Goal: Task Accomplishment & Management: Manage account settings

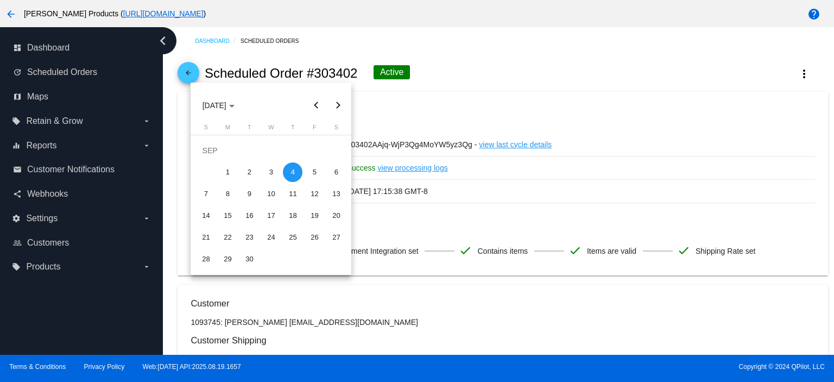
scroll to position [694, 0]
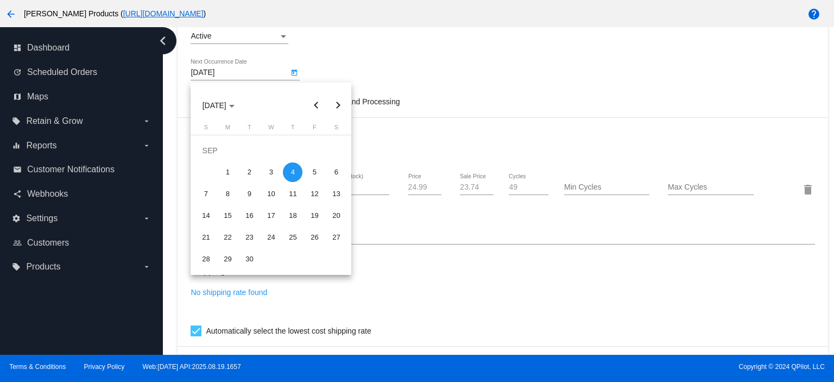
click at [456, 49] on div at bounding box center [417, 191] width 834 height 382
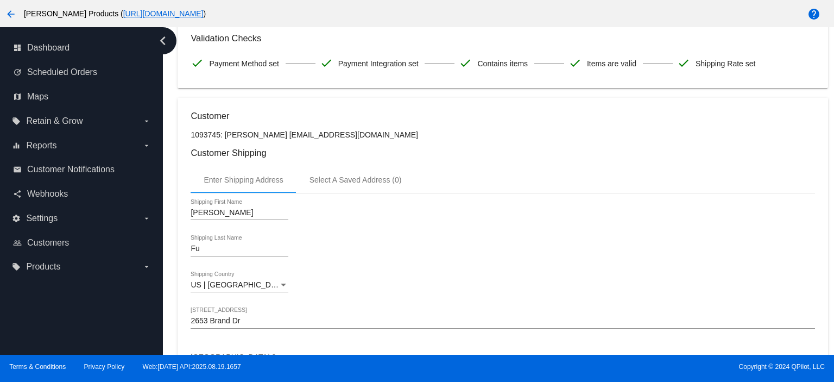
scroll to position [0, 0]
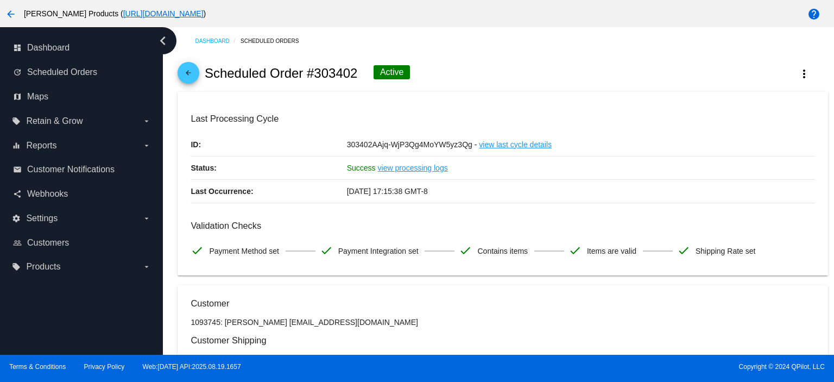
click at [186, 74] on mat-icon "arrow_back" at bounding box center [188, 75] width 13 height 13
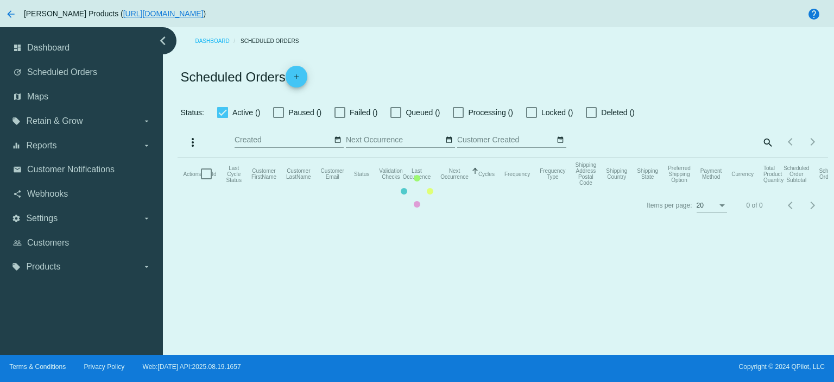
checkbox input "true"
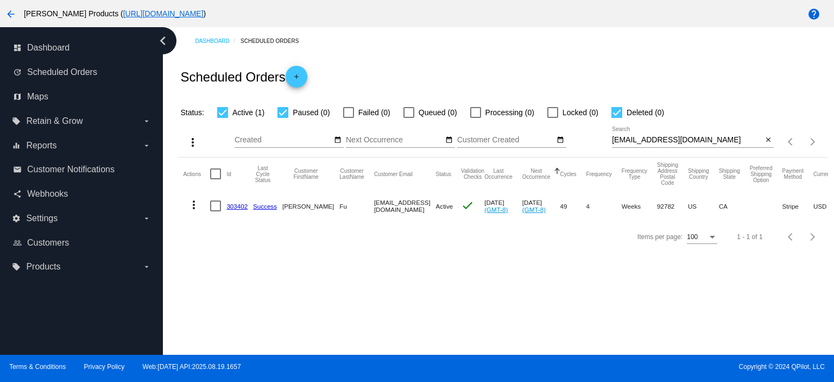
drag, startPoint x: 695, startPoint y: 134, endPoint x: 687, endPoint y: 140, distance: 9.7
click at [687, 139] on div "[EMAIL_ADDRESS][DOMAIN_NAME] Search" at bounding box center [687, 136] width 150 height 21
drag, startPoint x: 694, startPoint y: 139, endPoint x: 590, endPoint y: 151, distance: 103.8
click at [590, 151] on div "more_vert Aug Jan Feb Mar [DATE]" at bounding box center [502, 138] width 650 height 39
paste input "[EMAIL_ADDRESS][DOMAIN_NAME]"
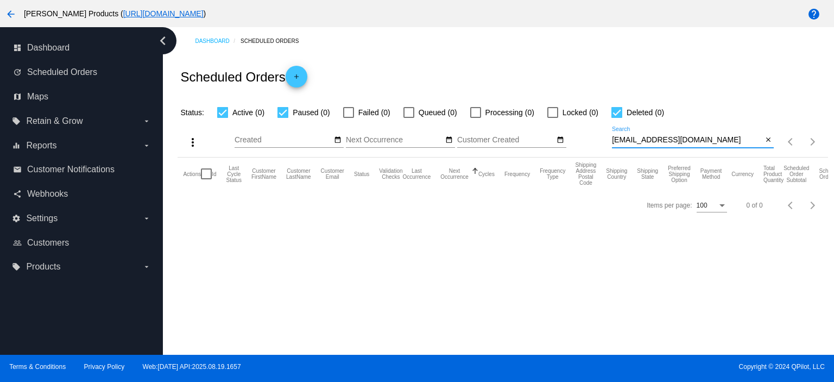
type input "[EMAIL_ADDRESS][DOMAIN_NAME]"
click at [300, 76] on mat-icon "add" at bounding box center [296, 79] width 13 height 13
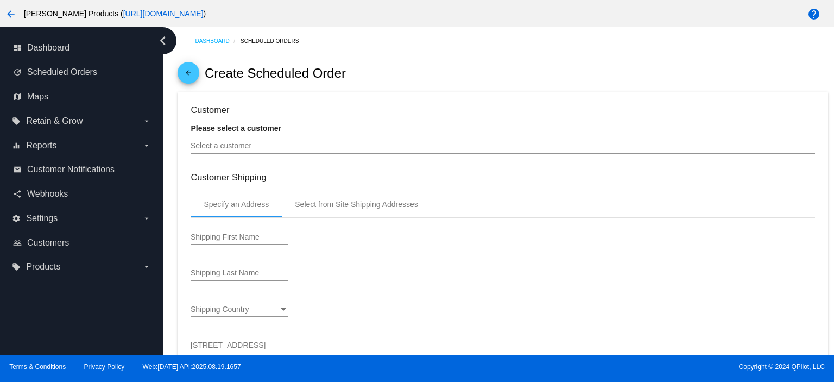
type input "[DATE]"
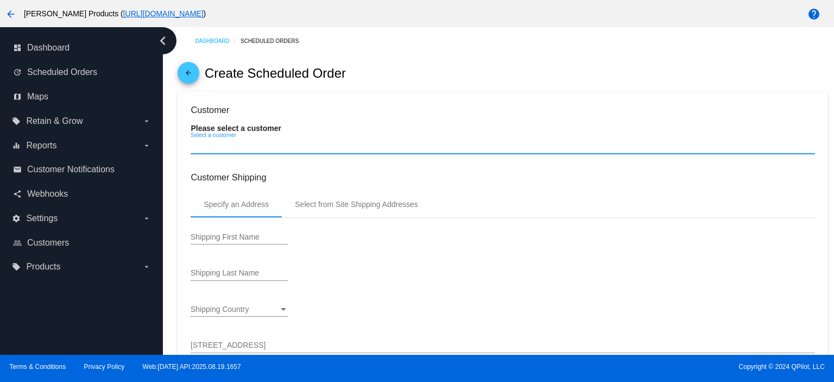
click at [255, 147] on input "Select a customer" at bounding box center [502, 146] width 624 height 9
paste input "[EMAIL_ADDRESS][DOMAIN_NAME]"
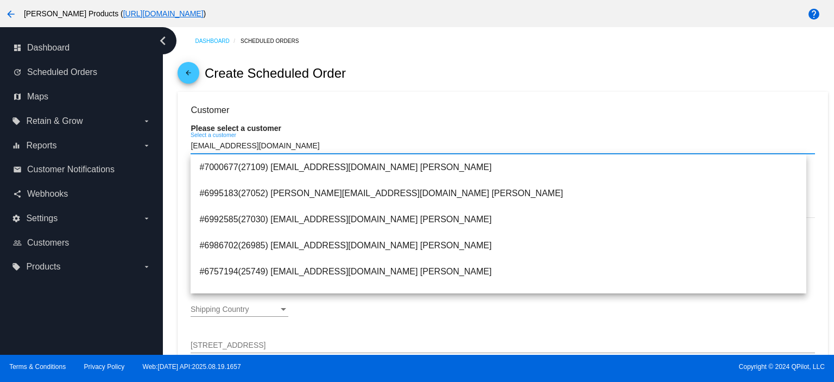
click at [273, 147] on input "[EMAIL_ADDRESS][DOMAIN_NAME]" at bounding box center [502, 146] width 624 height 9
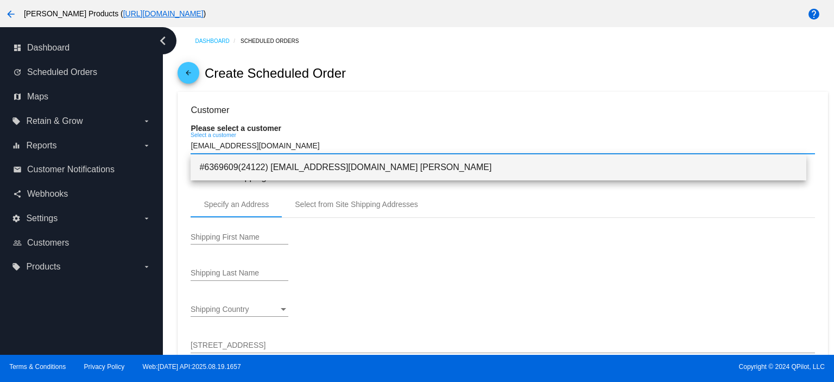
type input "[EMAIL_ADDRESS][DOMAIN_NAME]"
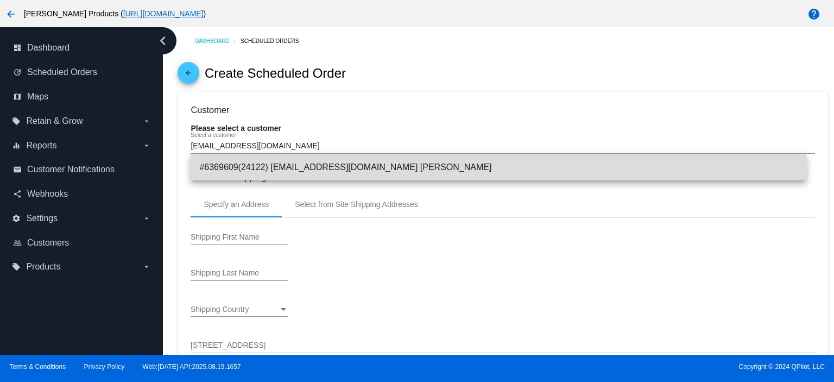
click at [276, 164] on span "#6369609(24122) [EMAIL_ADDRESS][DOMAIN_NAME] [PERSON_NAME]" at bounding box center [498, 167] width 598 height 26
type input "[PERSON_NAME]"
type input "[STREET_ADDRESS]"
type input "[PERSON_NAME]"
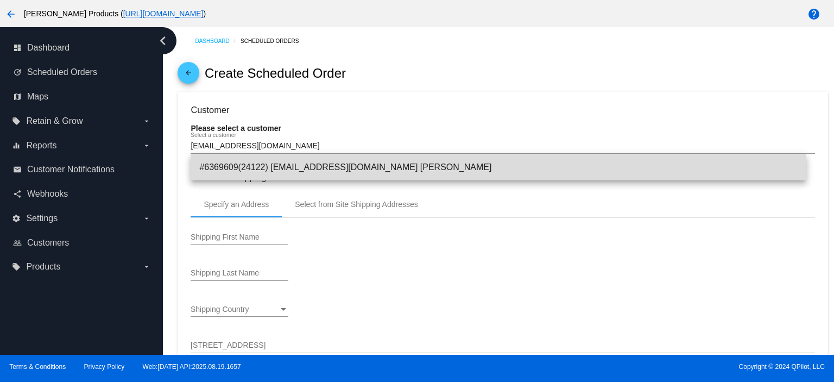
type input "77316"
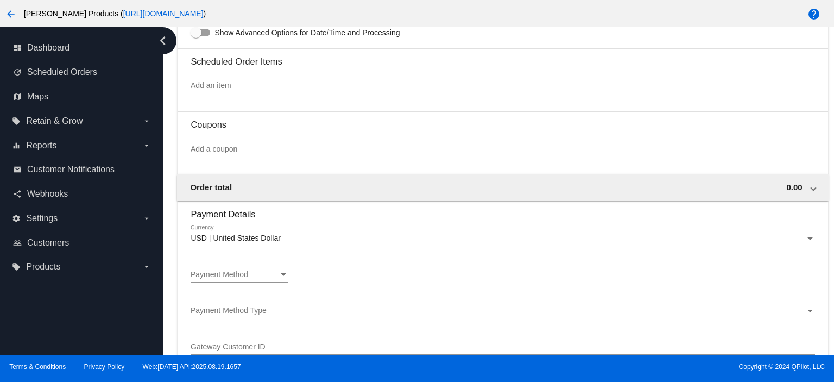
scroll to position [651, 0]
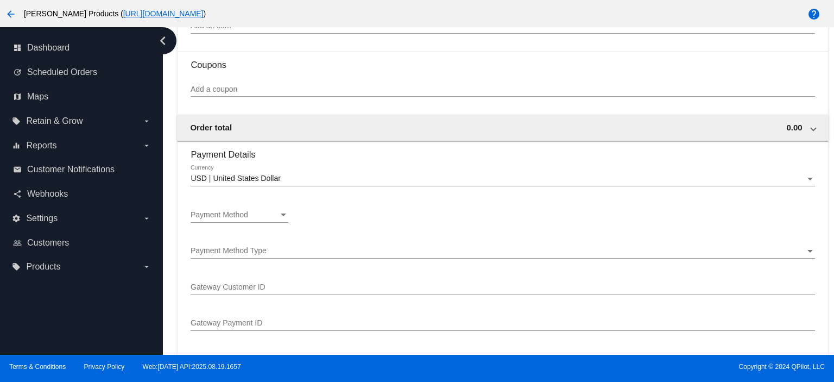
click at [246, 219] on span "Payment Method" at bounding box center [219, 214] width 58 height 9
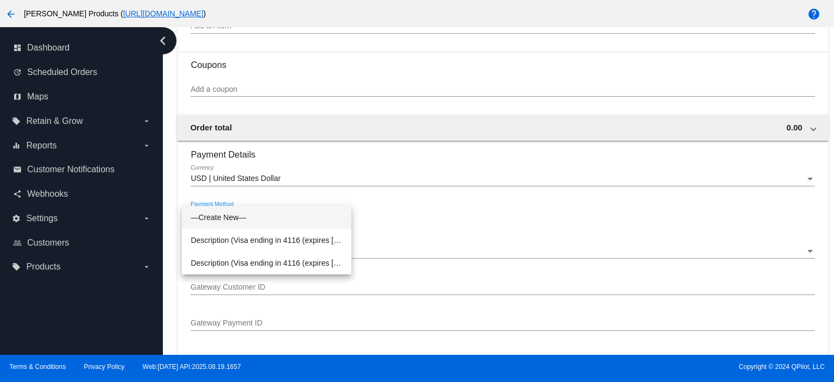
click at [328, 88] on div at bounding box center [417, 191] width 834 height 382
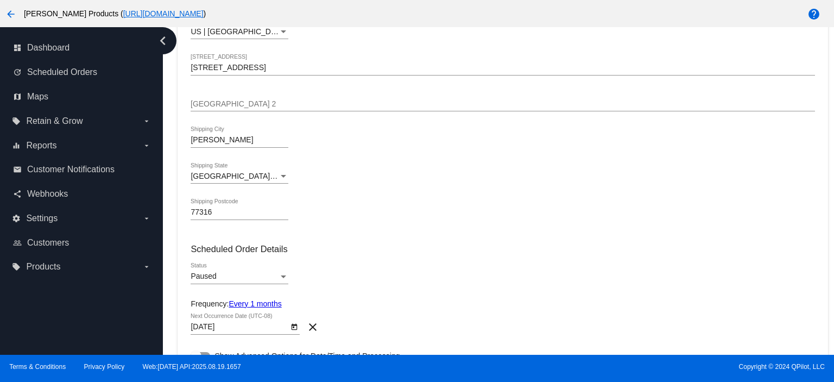
scroll to position [217, 0]
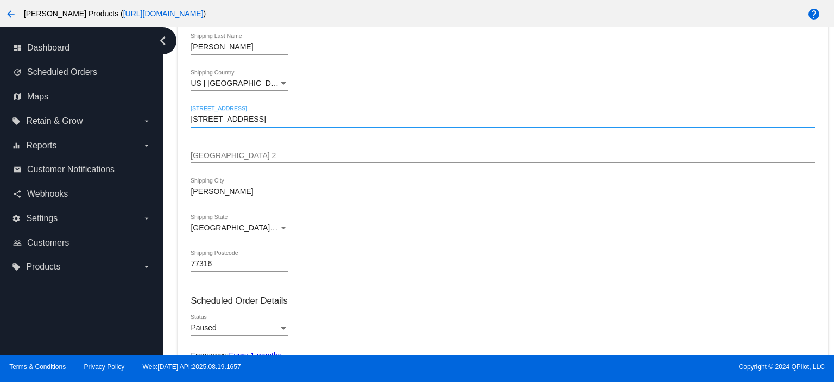
drag, startPoint x: 191, startPoint y: 118, endPoint x: 291, endPoint y: 126, distance: 100.2
click at [291, 126] on div "[STREET_ADDRESS]" at bounding box center [502, 121] width 624 height 31
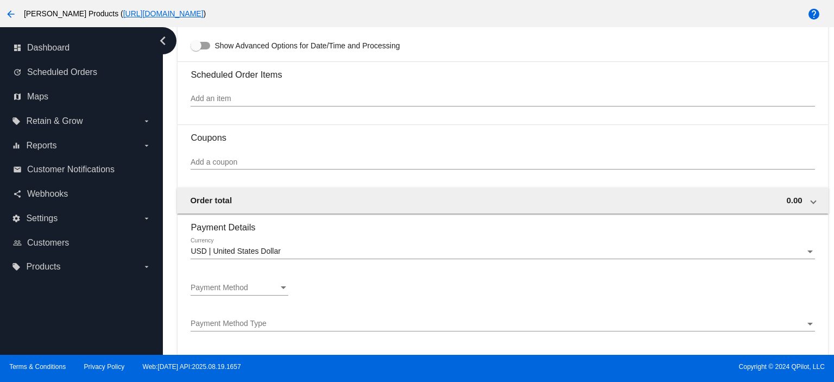
scroll to position [506, 0]
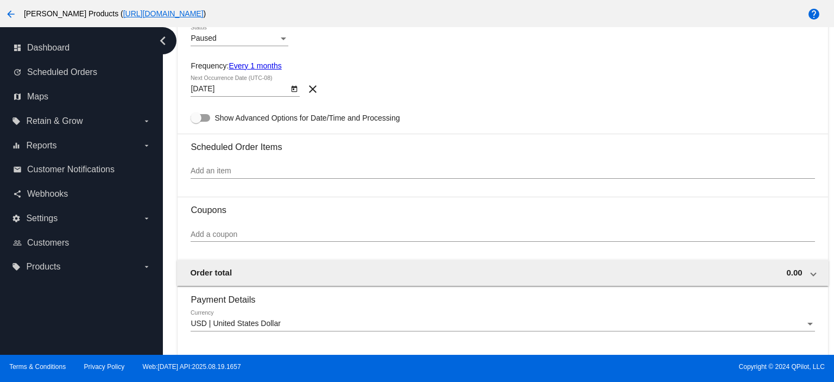
click at [220, 171] on input "Add an item" at bounding box center [502, 171] width 624 height 9
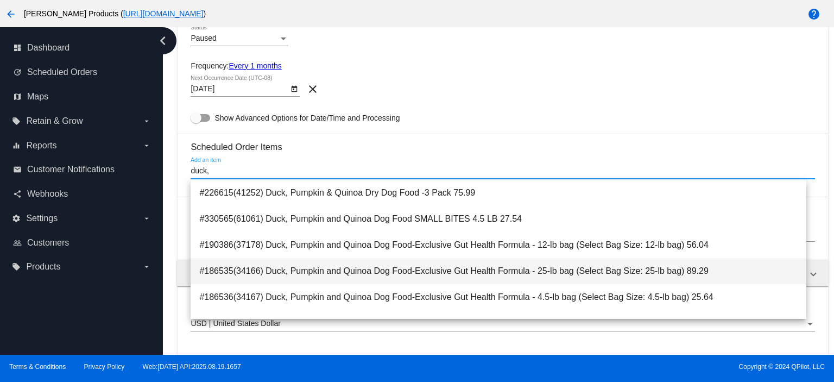
type input "duck,"
click at [620, 273] on span "#186535(34166) Duck, Pumpkin and Quinoa Dog Food-Exclusive Gut Health Formula -…" at bounding box center [498, 271] width 598 height 26
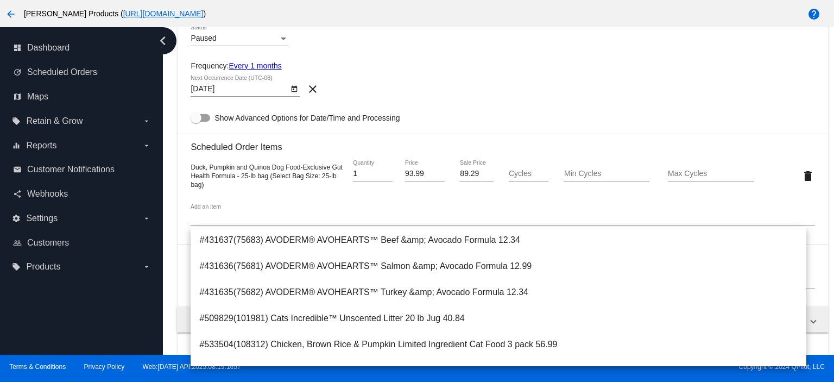
click at [420, 76] on div "[DATE] Next Occurrence Date (UTC-08) clear" at bounding box center [502, 90] width 624 height 31
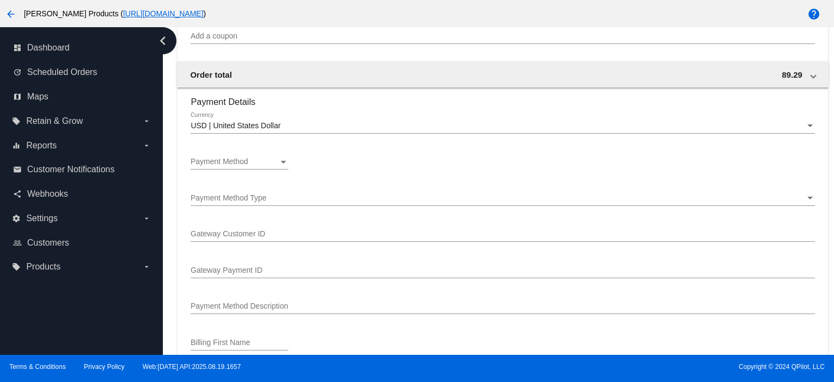
scroll to position [796, 0]
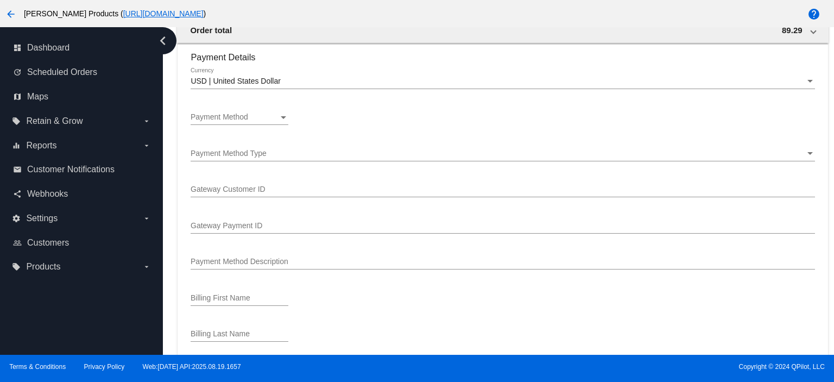
click at [238, 110] on div "Payment Method Payment Method" at bounding box center [239, 114] width 98 height 21
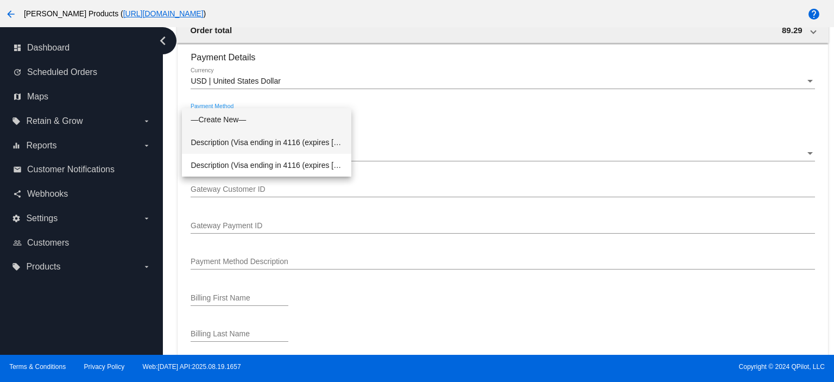
click at [239, 143] on span "Description (Visa ending in 4116 (expires [CREDIT_CARD_DATA])) GatewayCustomerI…" at bounding box center [266, 142] width 152 height 23
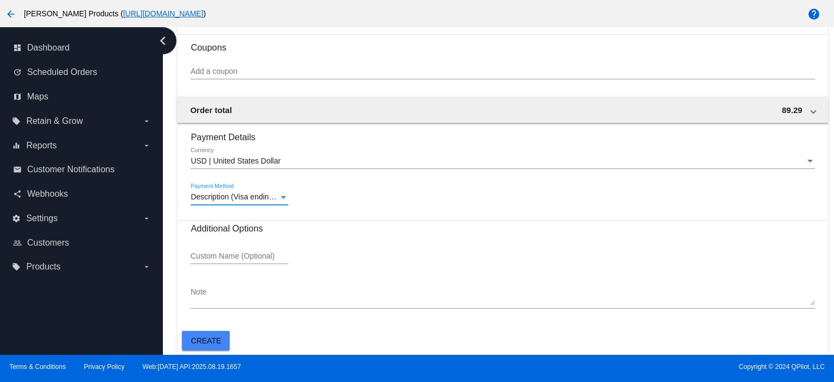
click at [204, 341] on span "Create" at bounding box center [206, 340] width 30 height 9
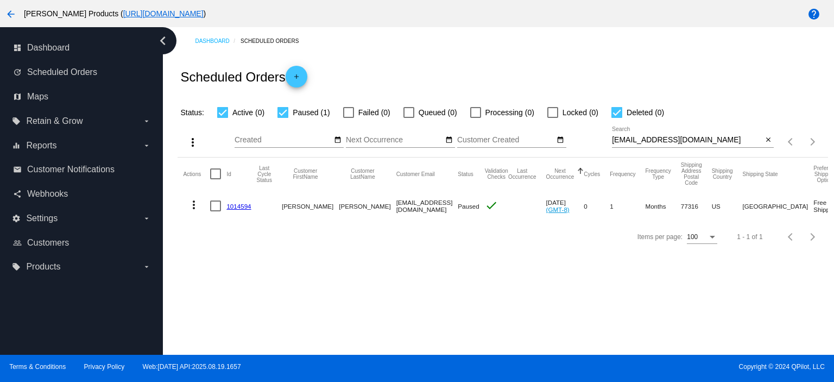
click at [235, 207] on link "1014594" at bounding box center [238, 205] width 24 height 7
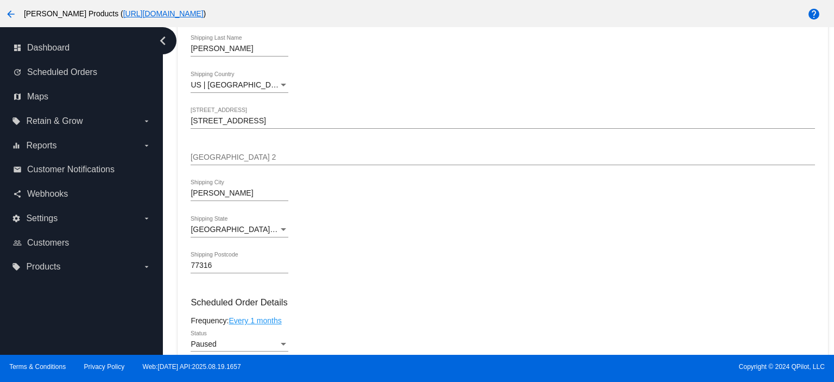
scroll to position [361, 0]
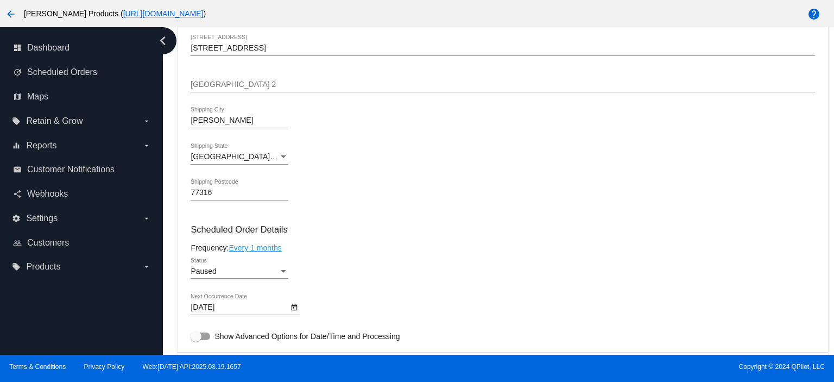
click at [217, 274] on div "Paused" at bounding box center [234, 271] width 88 height 9
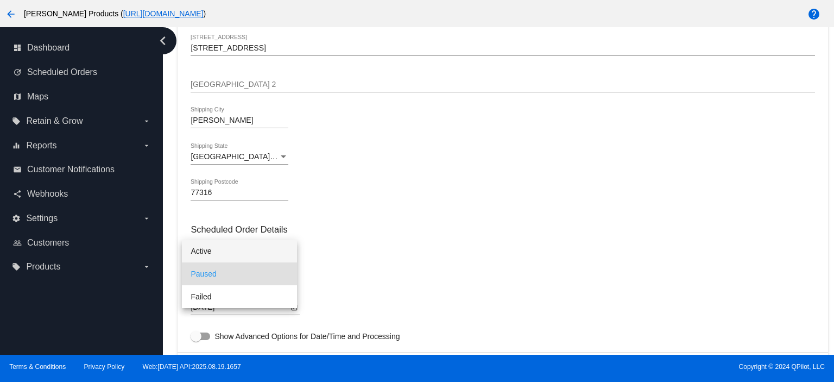
click at [218, 253] on span "Active" at bounding box center [239, 250] width 98 height 23
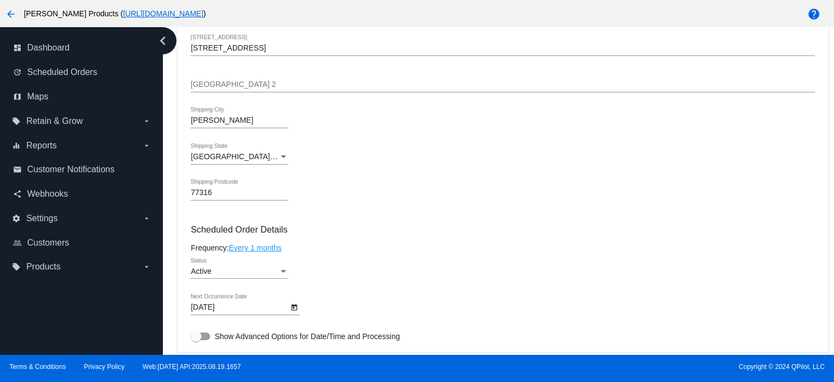
click at [261, 247] on link "Every 1 months" at bounding box center [254, 247] width 53 height 9
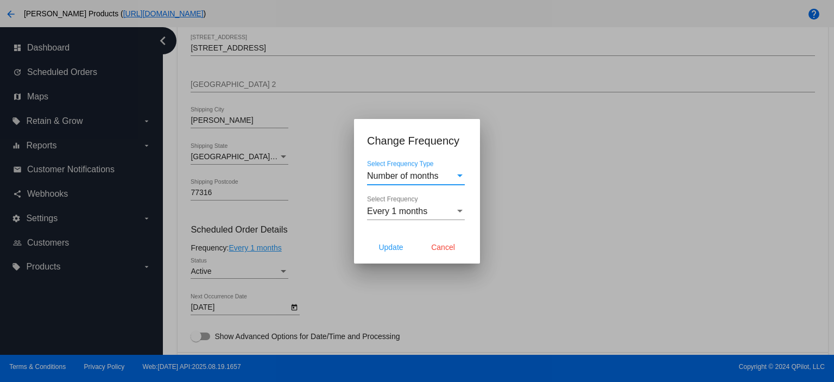
click at [421, 175] on span "Number of months" at bounding box center [403, 175] width 72 height 9
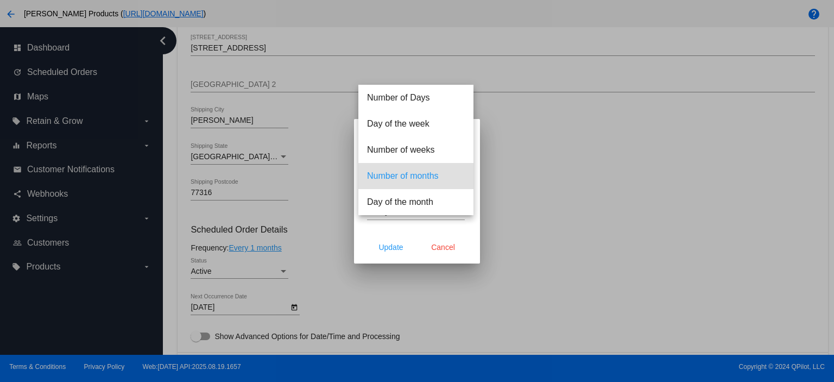
click at [420, 174] on span "Number of months" at bounding box center [416, 176] width 98 height 26
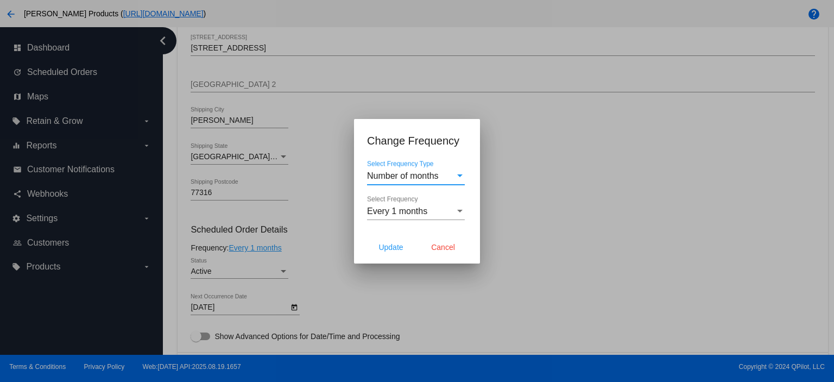
click at [410, 206] on span "Every 1 months" at bounding box center [397, 210] width 60 height 9
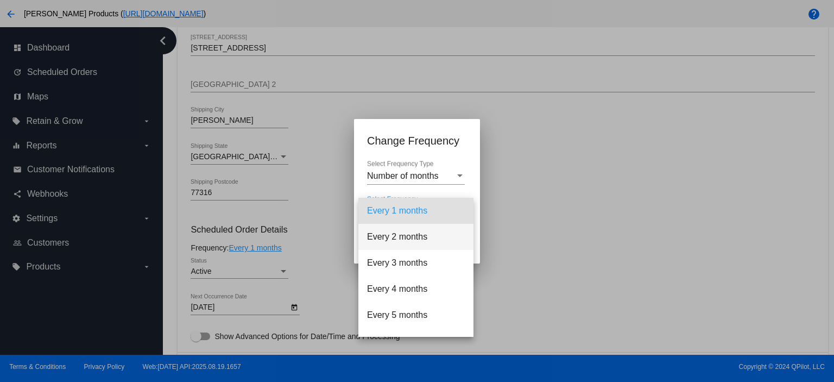
click at [407, 234] on span "Every 2 months" at bounding box center [416, 237] width 98 height 26
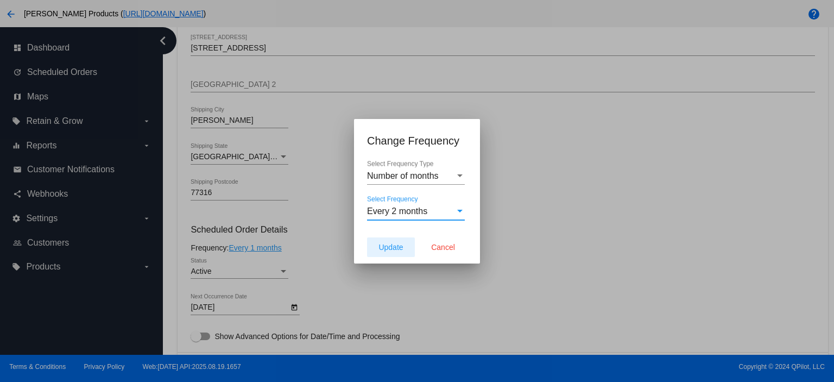
click at [392, 251] on button "Update" at bounding box center [391, 247] width 48 height 20
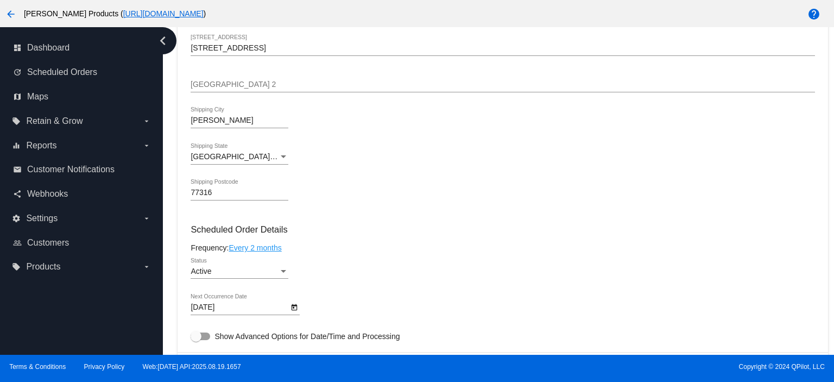
type input "[DATE]"
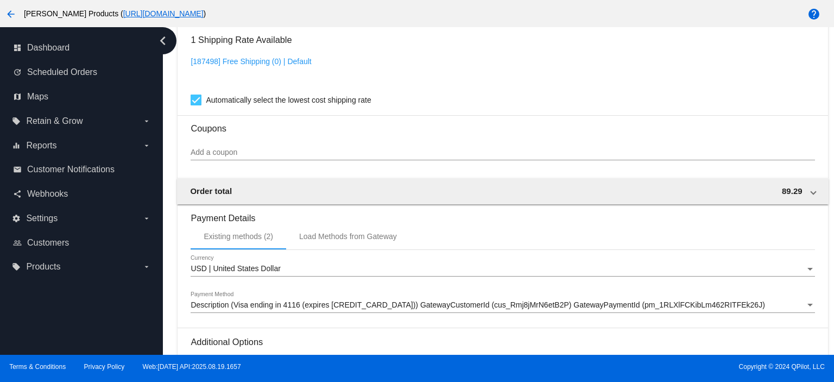
scroll to position [927, 0]
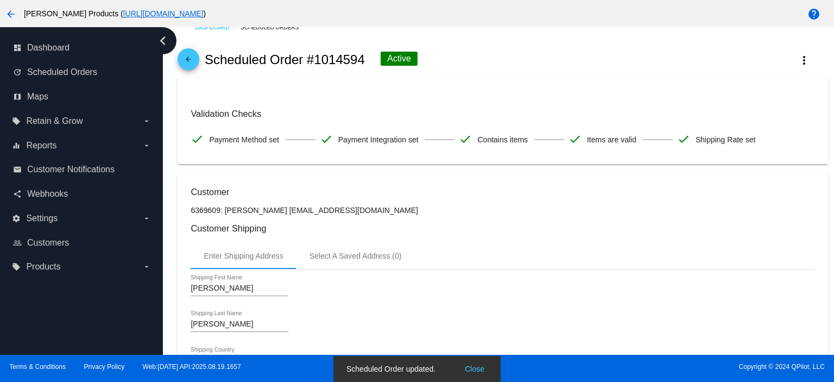
scroll to position [0, 0]
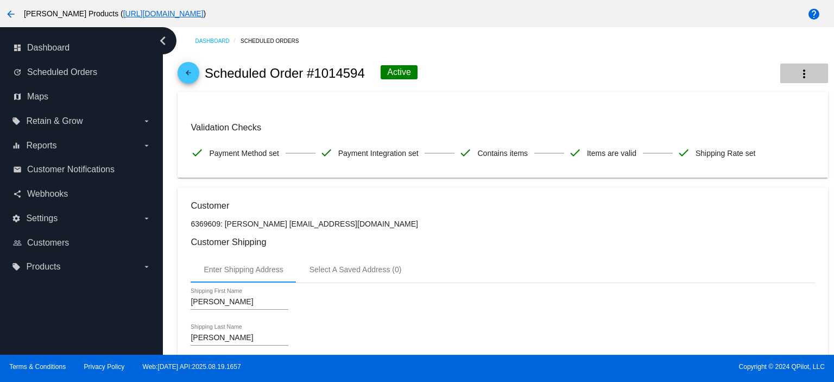
click at [797, 73] on mat-icon "more_vert" at bounding box center [803, 73] width 13 height 13
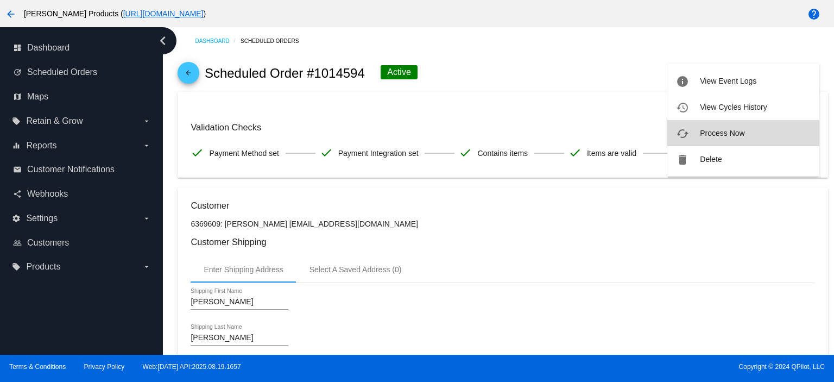
click at [740, 129] on span "Process Now" at bounding box center [722, 133] width 45 height 9
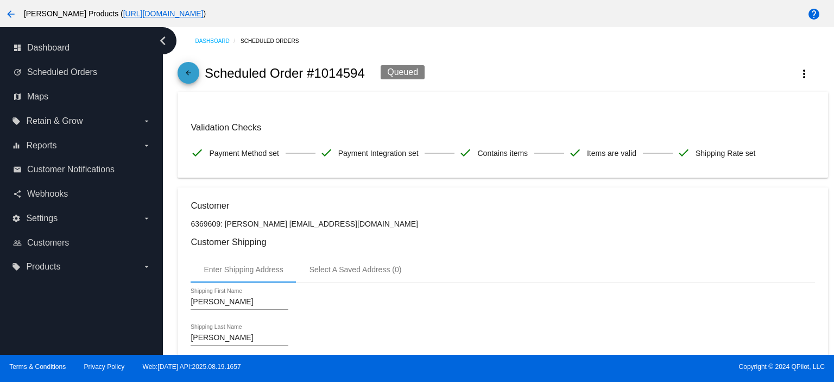
click at [187, 75] on mat-icon "arrow_back" at bounding box center [188, 75] width 13 height 13
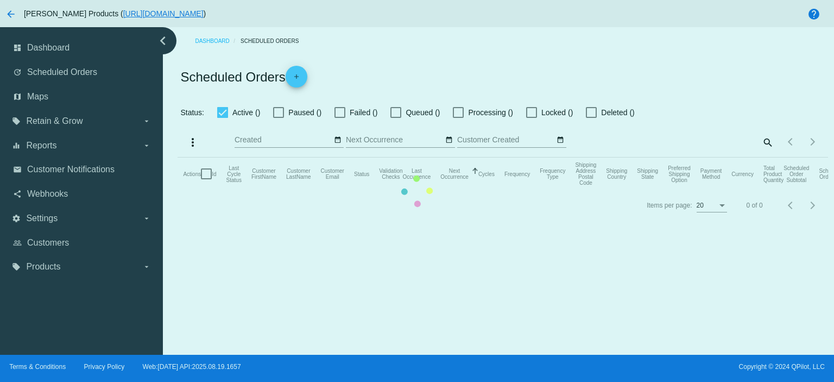
checkbox input "true"
